Goal: Information Seeking & Learning: Understand process/instructions

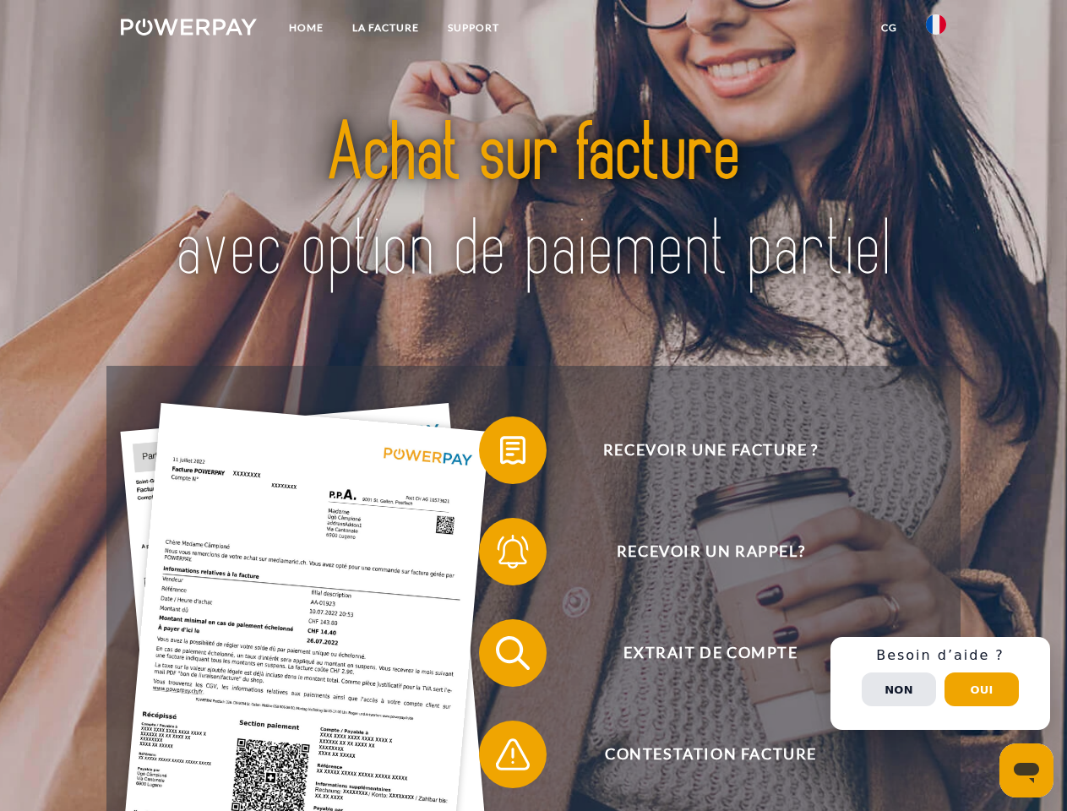
click at [188, 30] on img at bounding box center [189, 27] width 136 height 17
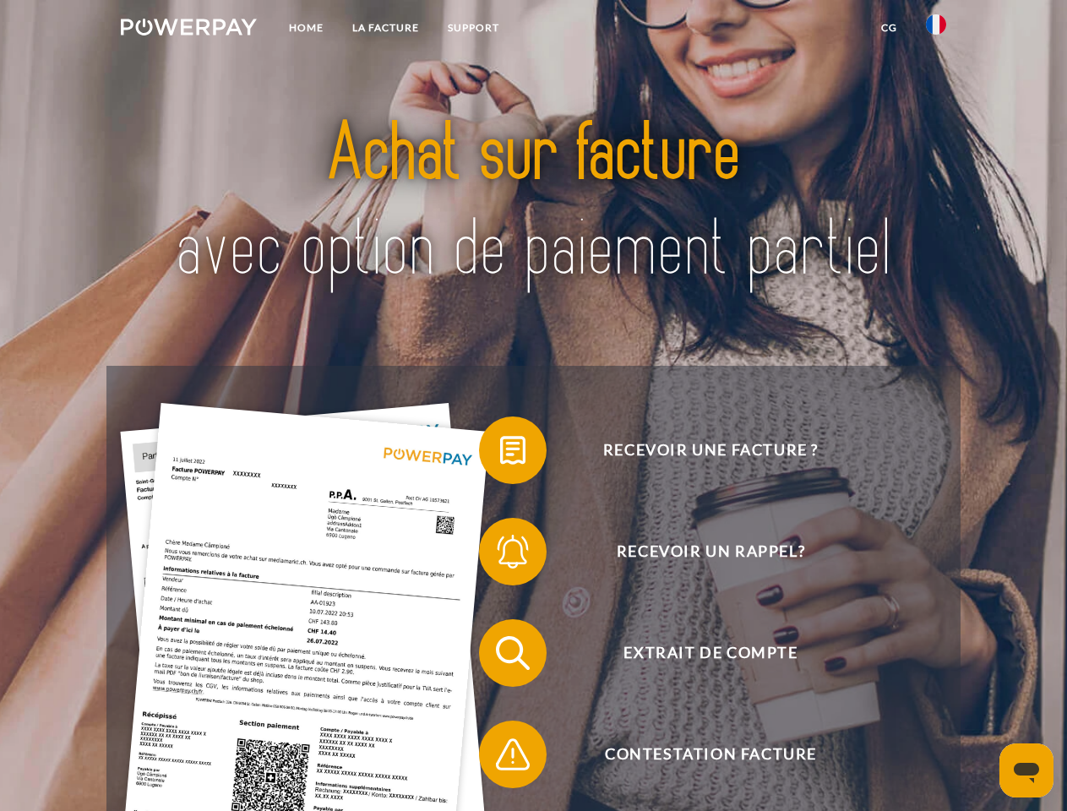
click at [936, 30] on img at bounding box center [936, 24] width 20 height 20
click at [888, 28] on link "CG" at bounding box center [888, 28] width 45 height 30
click at [500, 454] on span at bounding box center [487, 450] width 84 height 84
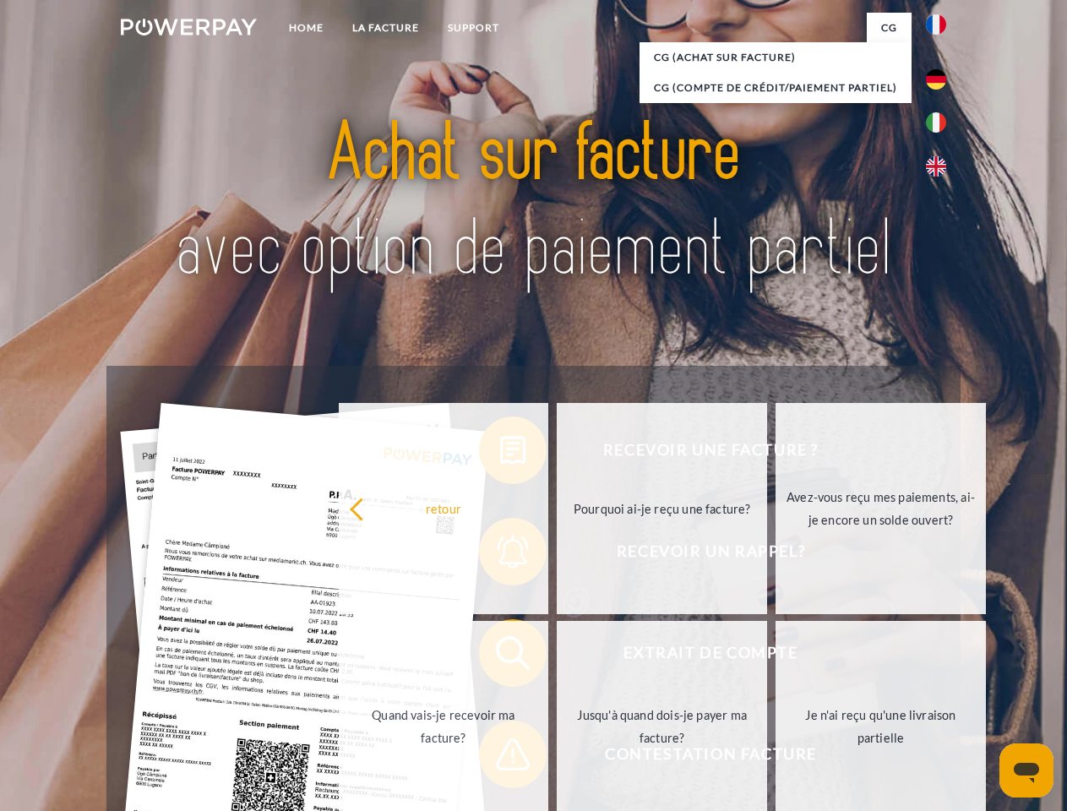
click at [500, 555] on div "Recevoir une facture ? Recevoir un rappel? Extrait de compte retour" at bounding box center [532, 704] width 853 height 676
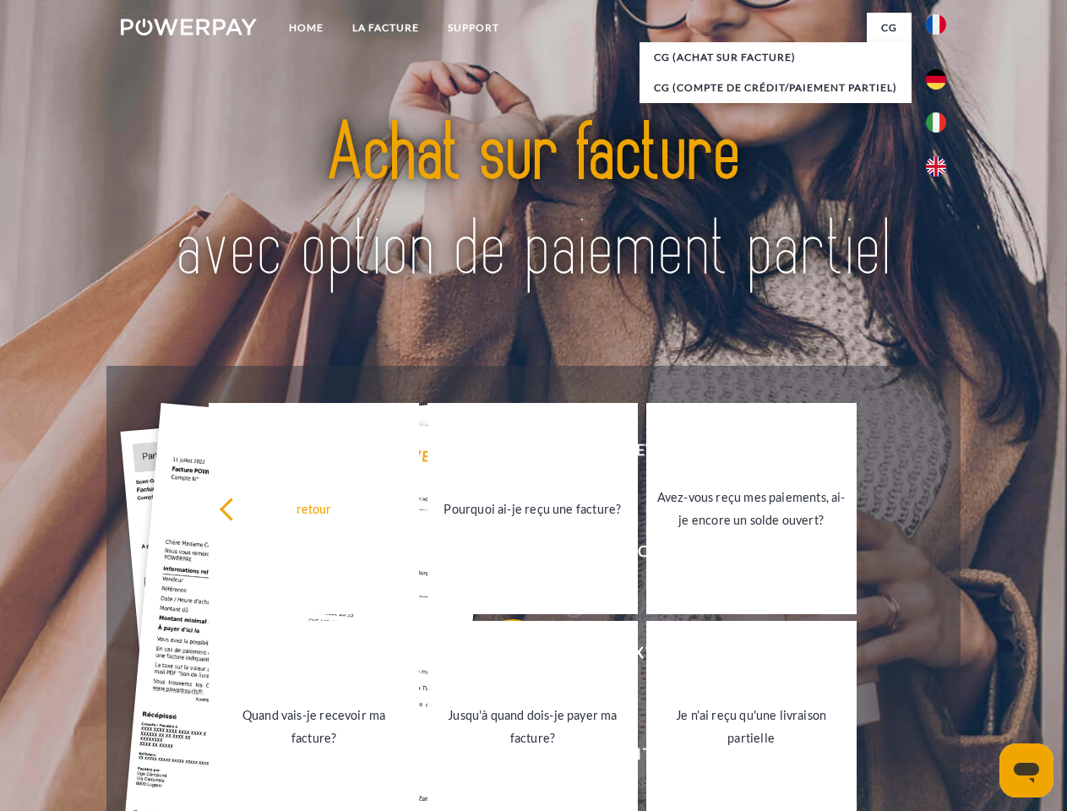
click at [500, 656] on link "Jusqu'à quand dois-je payer ma facture?" at bounding box center [532, 726] width 210 height 211
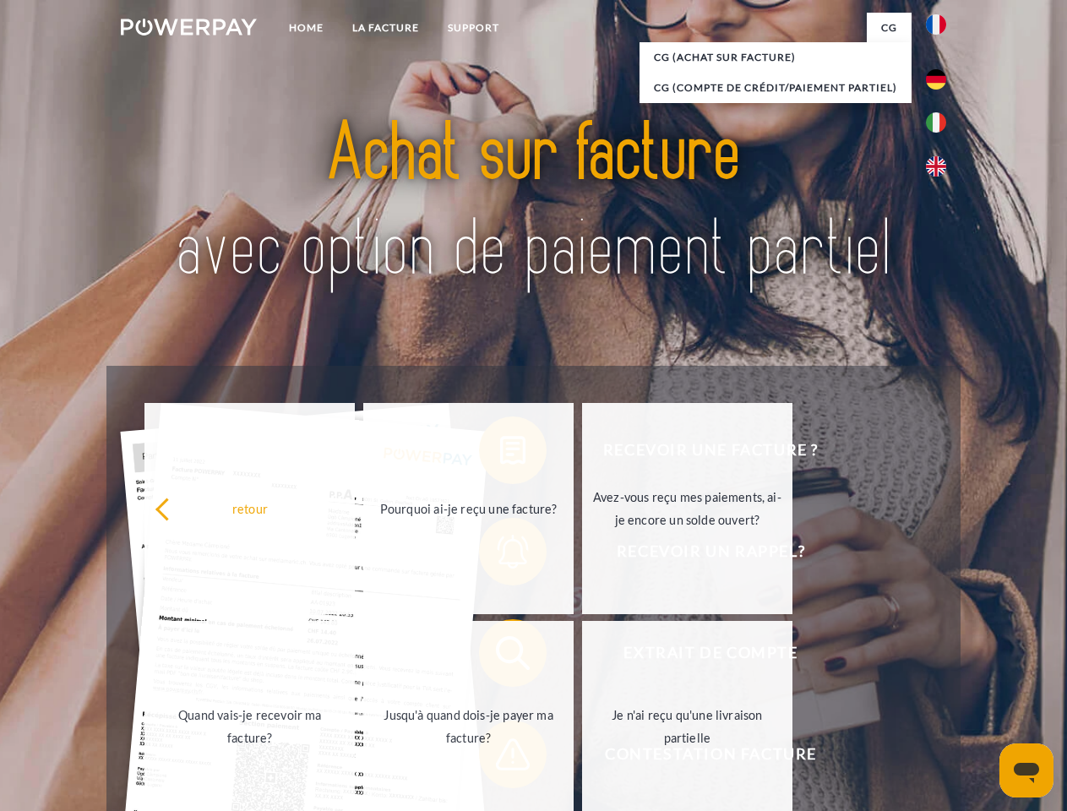
click at [500, 758] on span at bounding box center [487, 754] width 84 height 84
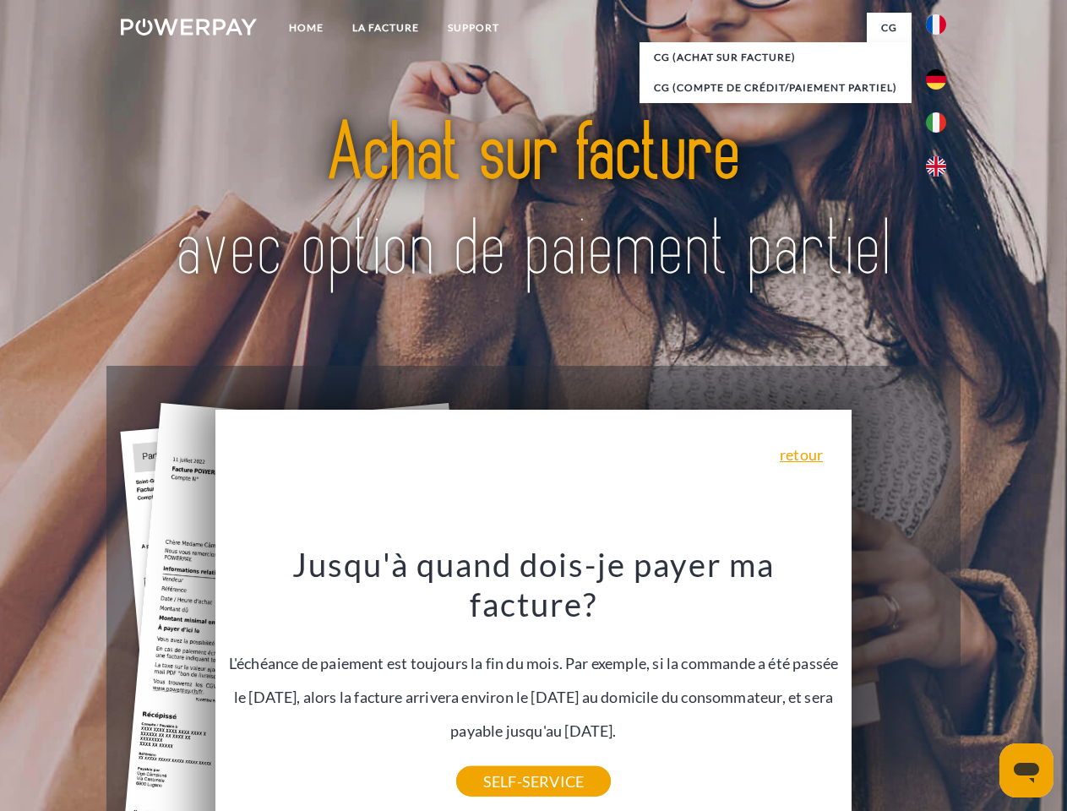
click at [940, 683] on div "Recevoir une facture ? Recevoir un rappel? Extrait de compte retour" at bounding box center [532, 704] width 853 height 676
click at [899, 687] on span "Extrait de compte" at bounding box center [710, 653] width 414 height 68
click at [981, 689] on header "Home LA FACTURE Support" at bounding box center [533, 583] width 1067 height 1166
